Goal: Task Accomplishment & Management: Manage account settings

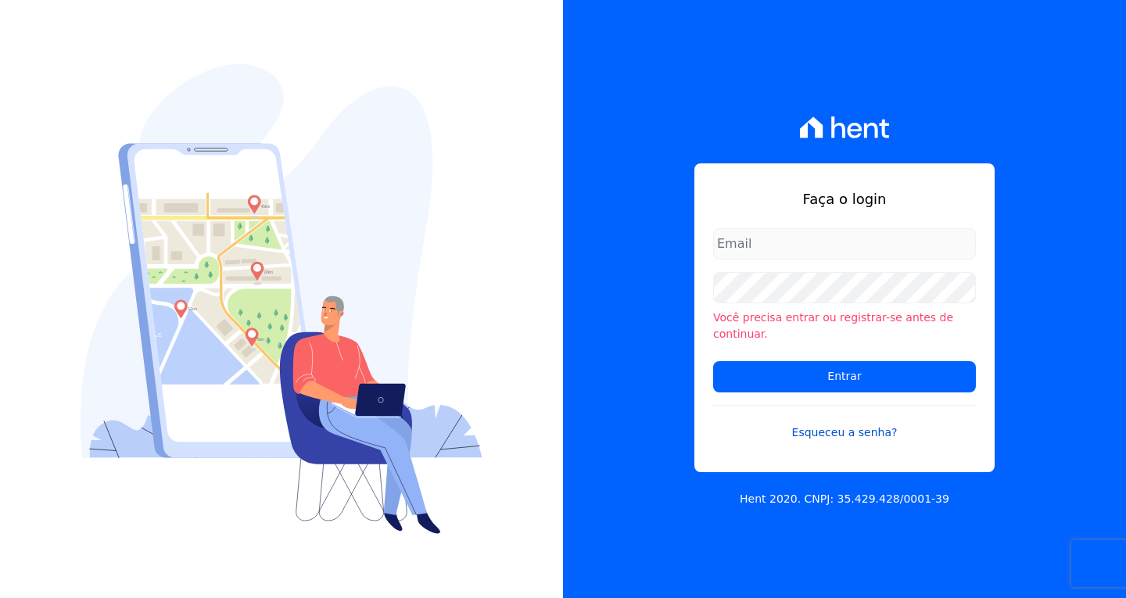
type input "[EMAIL_ADDRESS][DOMAIN_NAME]"
click at [716, 414] on link "Esqueceu a senha?" at bounding box center [844, 423] width 263 height 36
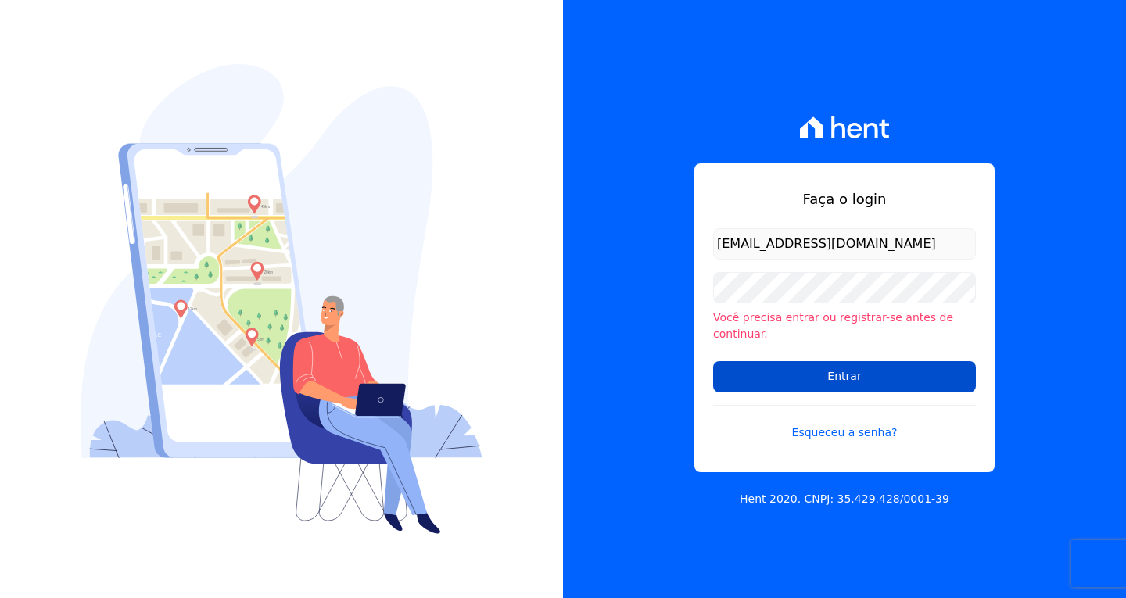
drag, startPoint x: 795, startPoint y: 364, endPoint x: 760, endPoint y: 358, distance: 34.8
click at [795, 361] on input "Entrar" at bounding box center [844, 376] width 263 height 31
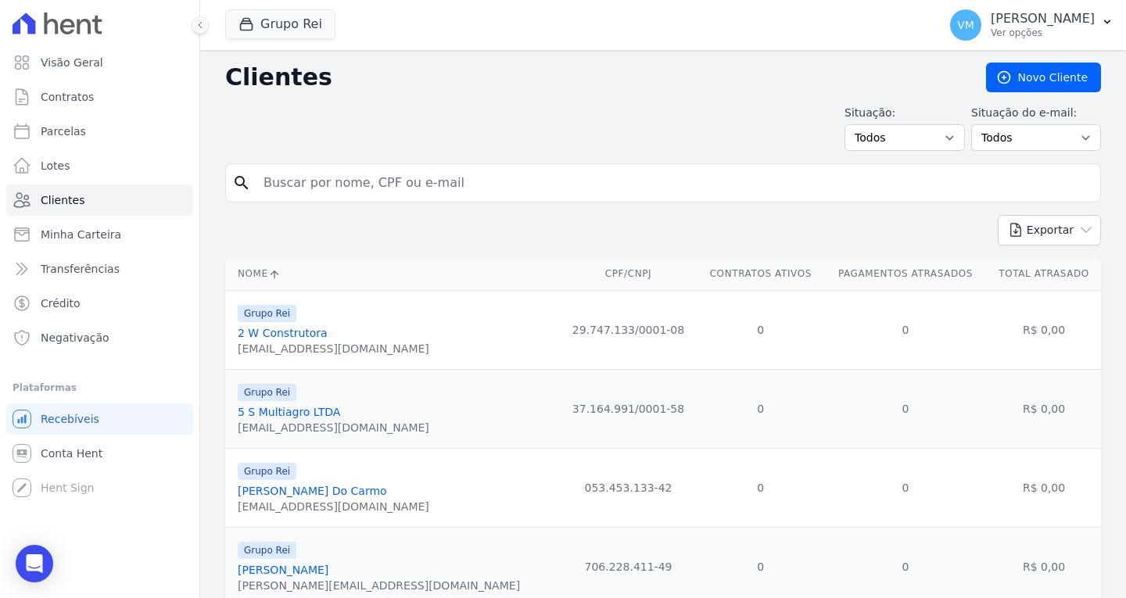
click at [425, 185] on input "search" at bounding box center [674, 182] width 840 height 31
paste input "62595032100"
type input "62595032100"
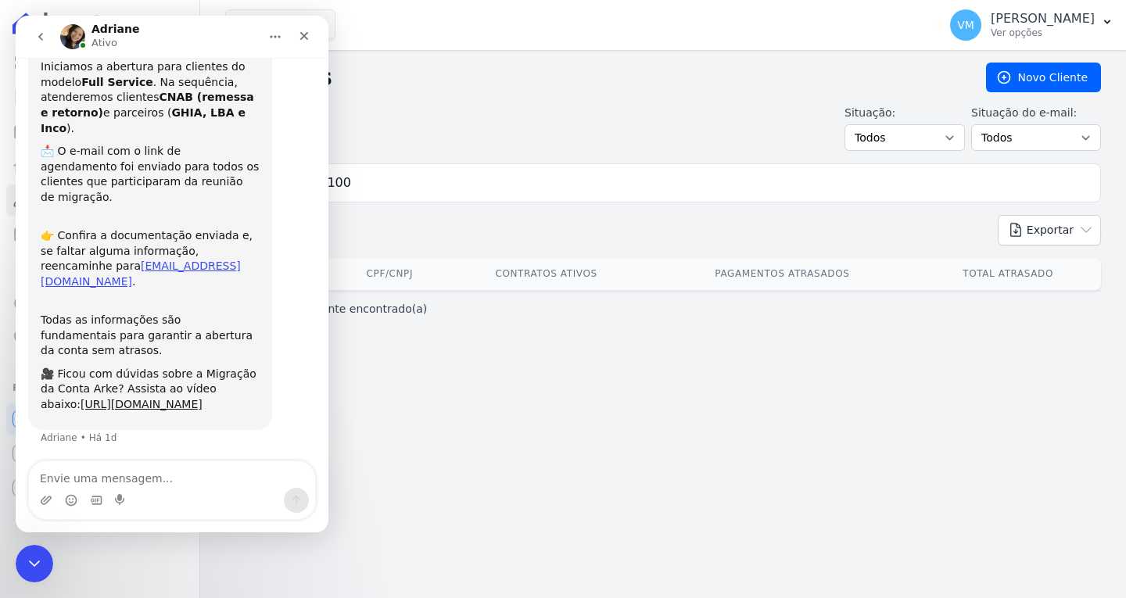
scroll to position [66, 0]
click at [491, 58] on div "Clientes Novo Cliente Situação: Todos Adimplentes Inadimplentes Situação do e-m…" at bounding box center [663, 324] width 926 height 548
click at [303, 36] on icon "Fechar" at bounding box center [304, 36] width 9 height 9
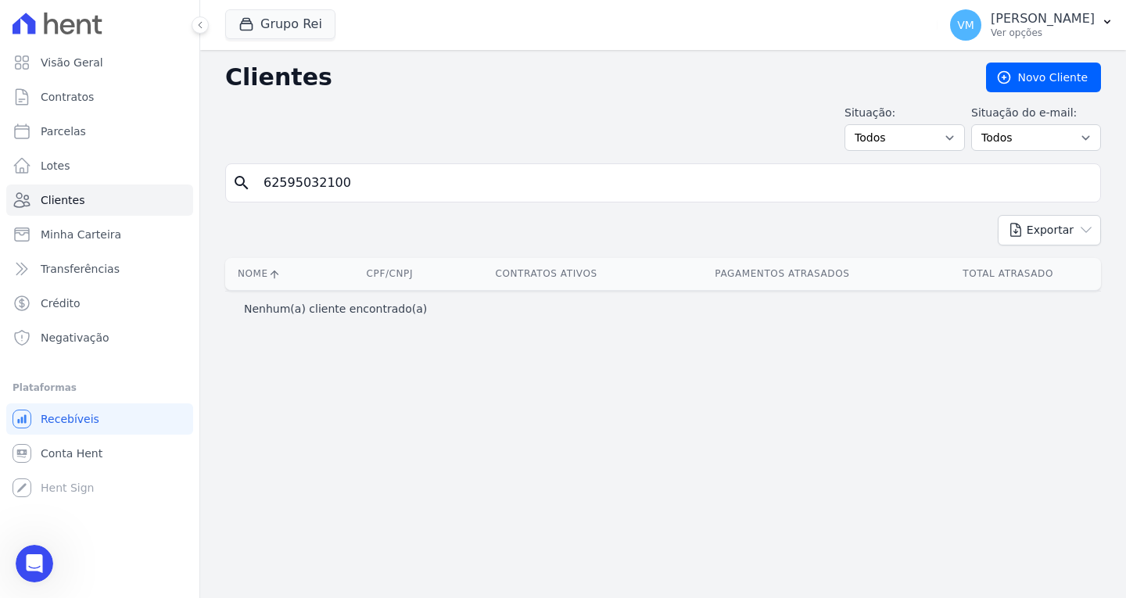
click at [356, 182] on input "62595032100" at bounding box center [674, 182] width 840 height 31
drag, startPoint x: 368, startPoint y: 187, endPoint x: 84, endPoint y: 187, distance: 283.1
click at [84, 187] on div "Visão Geral Contratos Parcelas Lotes Clientes Minha Carteira Transferências Cré…" at bounding box center [563, 299] width 1126 height 598
paste input "48107158172"
type input "48107158172"
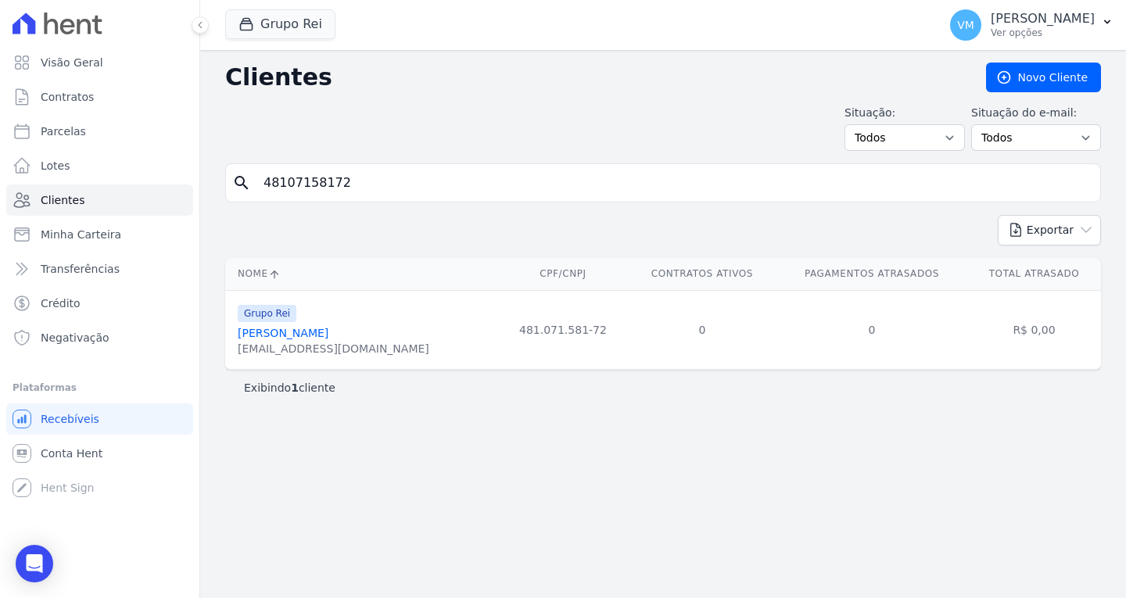
click at [312, 336] on link "Flavio Gomes Prudencio" at bounding box center [283, 333] width 91 height 13
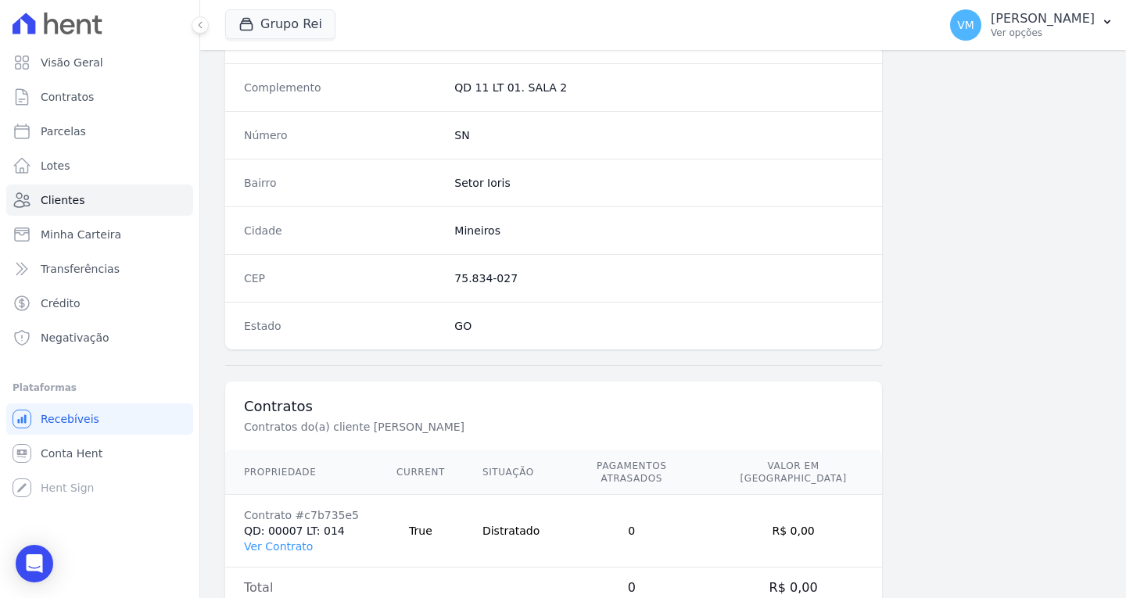
scroll to position [865, 0]
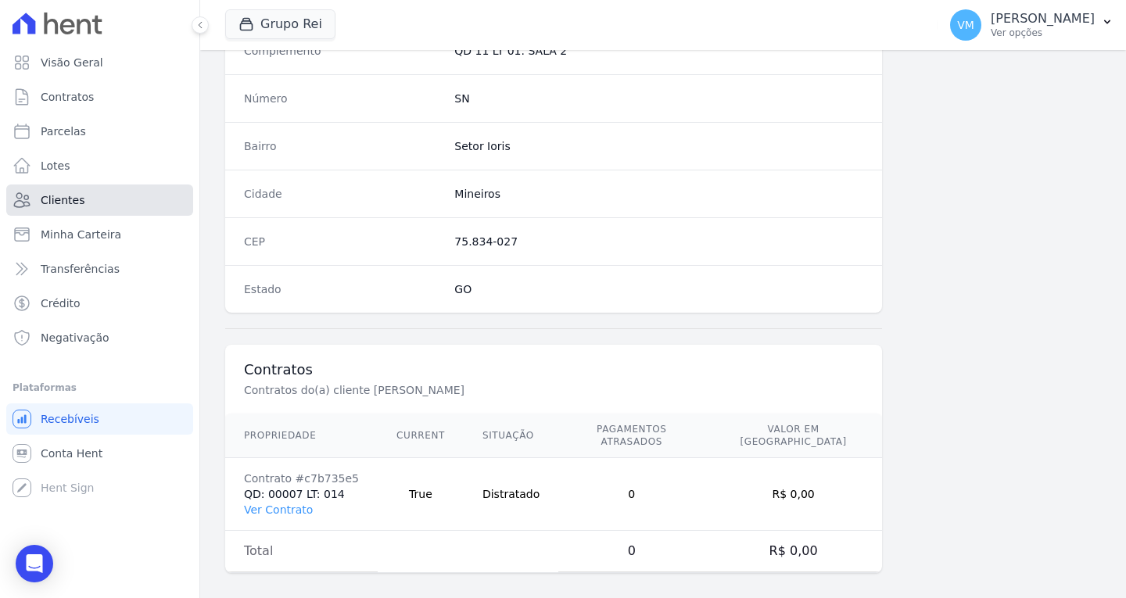
click at [91, 206] on link "Clientes" at bounding box center [99, 200] width 187 height 31
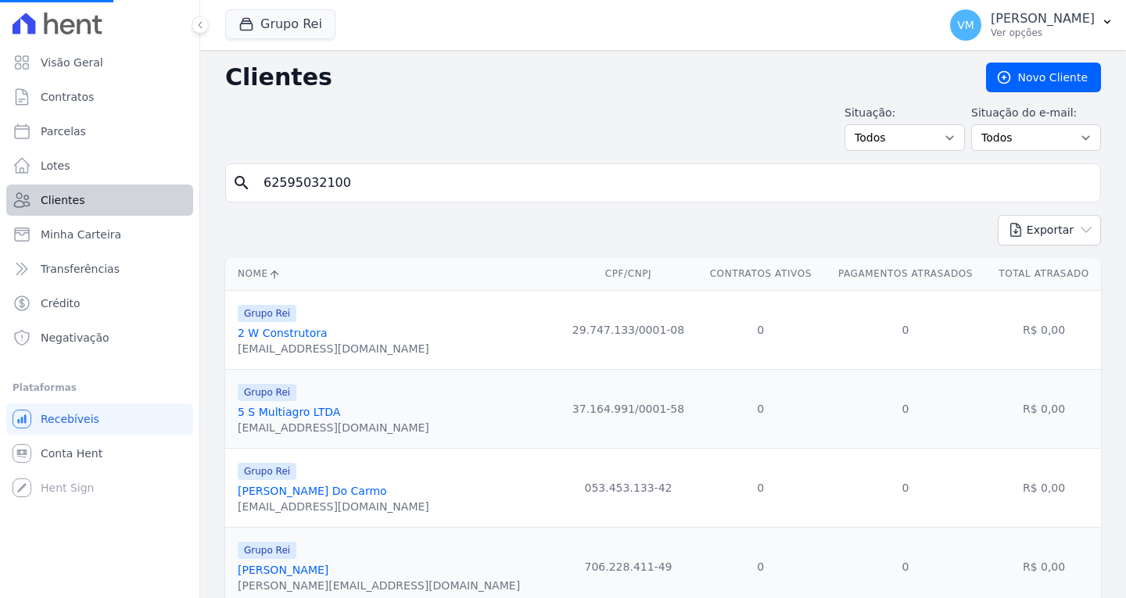
drag, startPoint x: 106, startPoint y: 185, endPoint x: 98, endPoint y: 185, distance: 7.9
click at [98, 185] on div "Visão Geral Contratos Parcelas Lotes Clientes Minha Carteira Transferências Cré…" at bounding box center [563, 299] width 1126 height 598
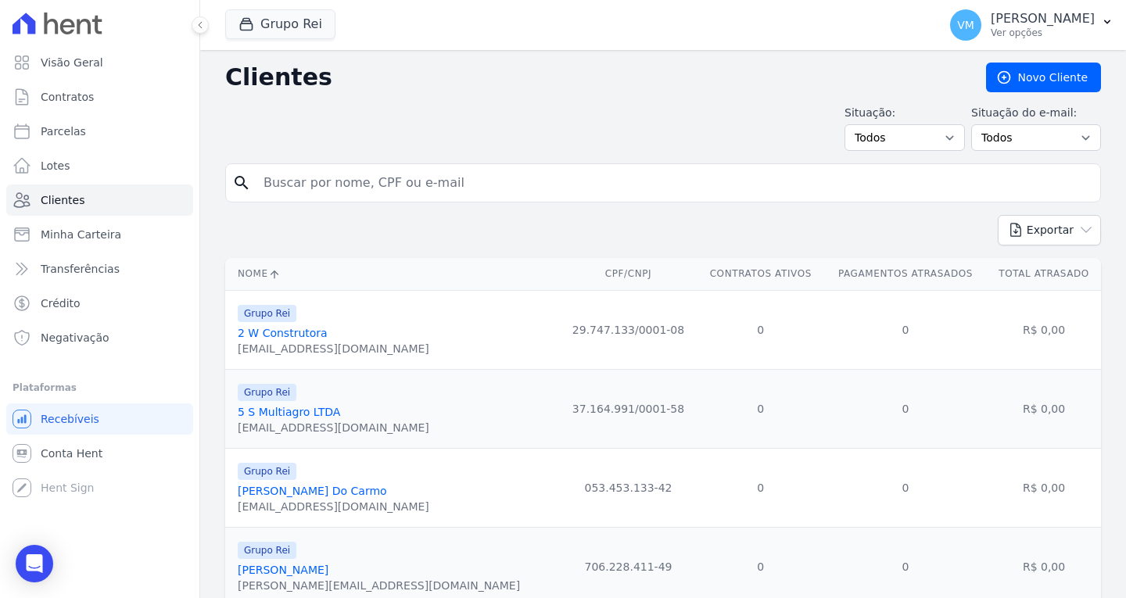
click at [432, 190] on input "search" at bounding box center [674, 182] width 840 height 31
paste input "04160252184"
type input "04160252184"
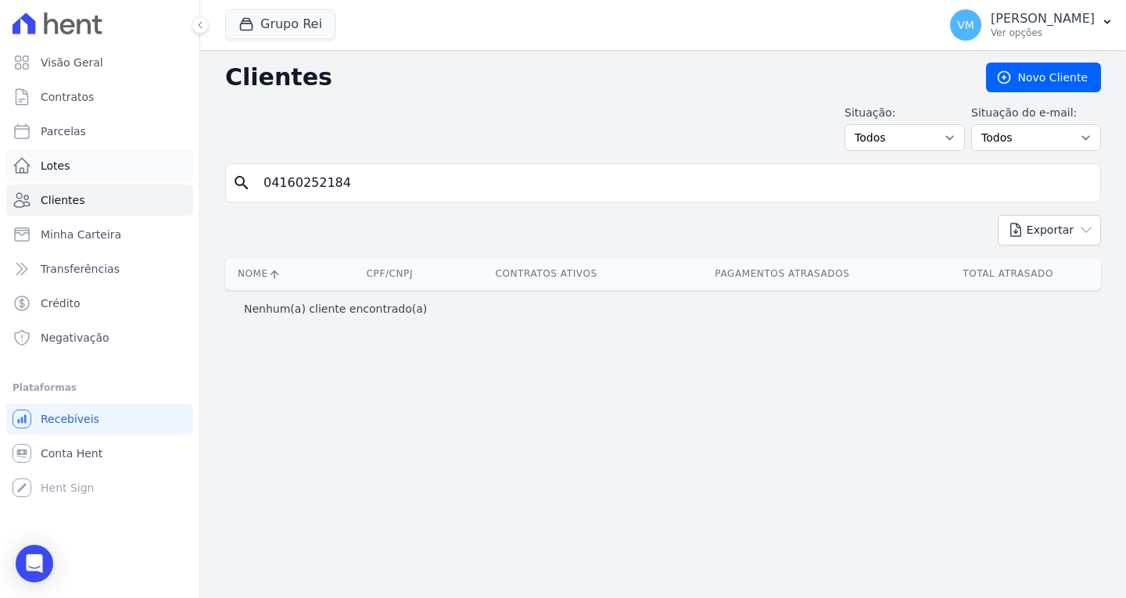
drag, startPoint x: 341, startPoint y: 170, endPoint x: 93, endPoint y: 168, distance: 247.9
click at [93, 168] on div "Visão Geral Contratos Parcelas Lotes Clientes Minha Carteira Transferências Cré…" at bounding box center [563, 299] width 1126 height 598
paste input "62595032100"
type input "62595032100"
click at [1028, 28] on p "Ver opções" at bounding box center [1043, 33] width 104 height 13
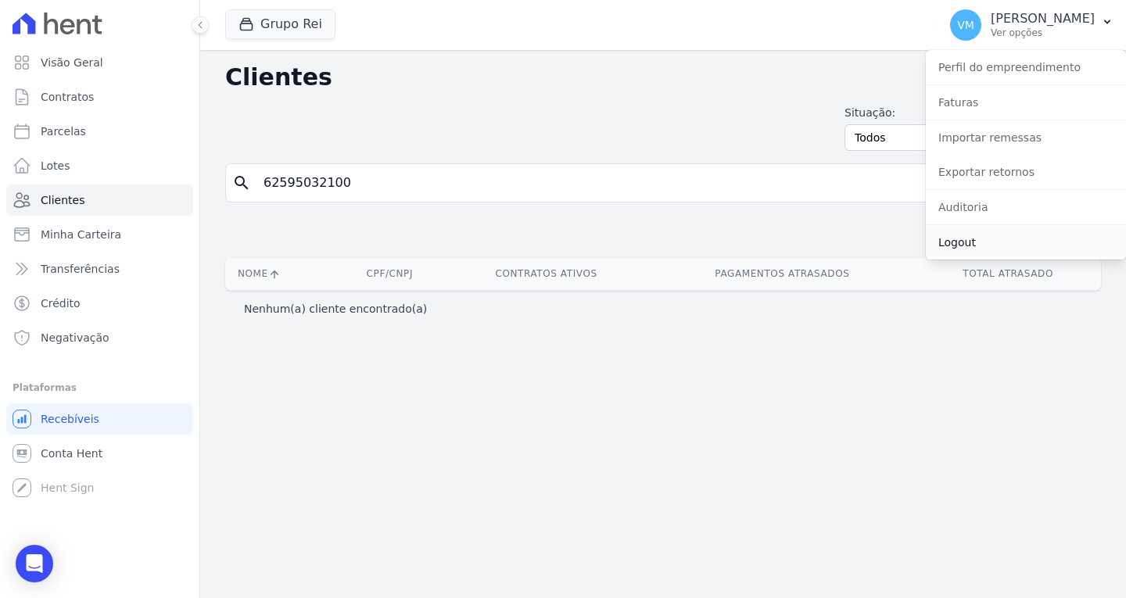
click at [981, 247] on link "Logout" at bounding box center [1026, 242] width 200 height 28
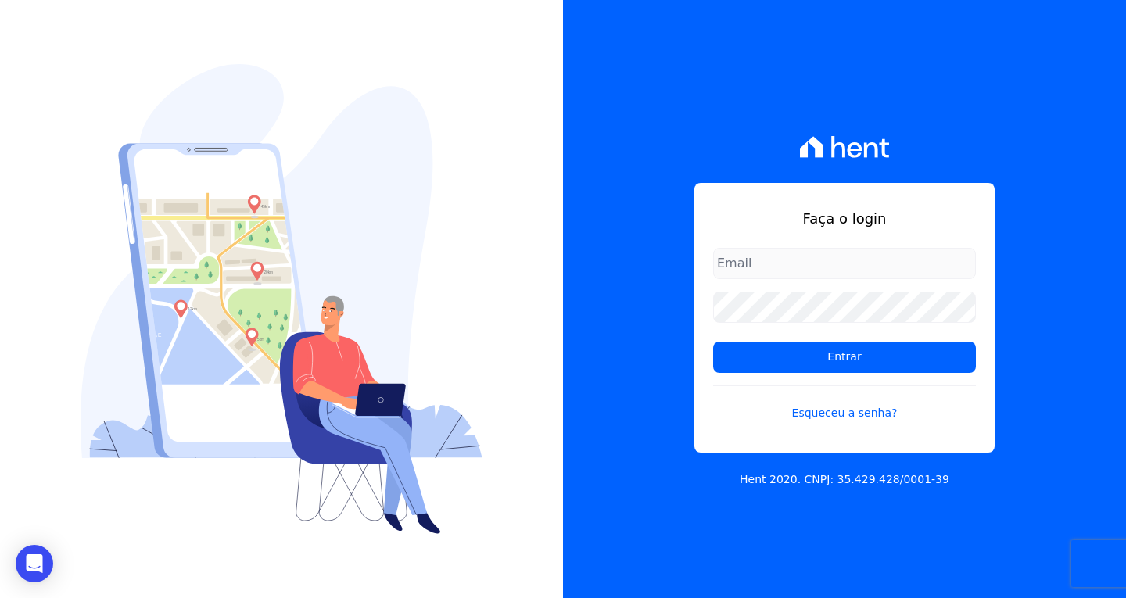
type input "[EMAIL_ADDRESS][DOMAIN_NAME]"
